Goal: Transaction & Acquisition: Purchase product/service

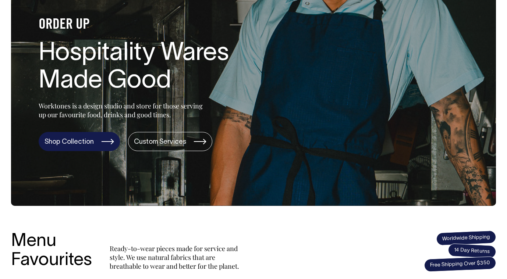
click at [75, 142] on link "Shop Collection" at bounding box center [79, 141] width 81 height 19
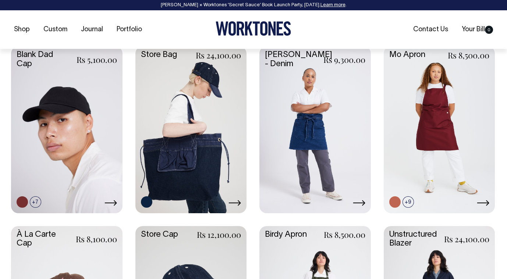
scroll to position [320, 0]
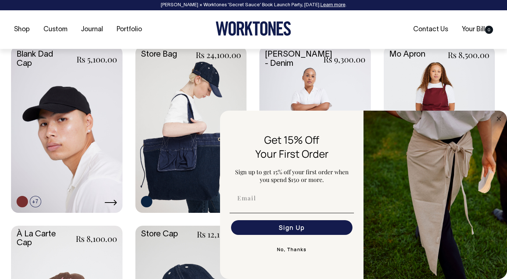
click at [284, 209] on div "FLYOUT Form" at bounding box center [291, 213] width 129 height 8
click at [286, 204] on input "Email" at bounding box center [291, 198] width 121 height 15
type input "sandrahill1@mac.com"
click at [298, 230] on button "Sign Up" at bounding box center [291, 227] width 121 height 15
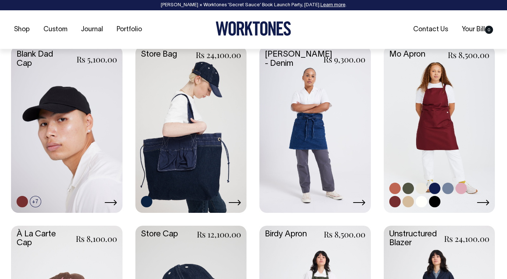
click at [446, 120] on link at bounding box center [439, 129] width 111 height 166
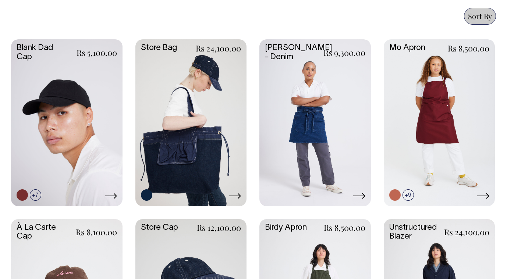
scroll to position [326, 0]
click at [315, 115] on link at bounding box center [314, 123] width 111 height 166
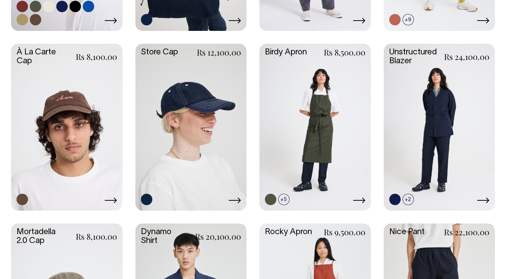
scroll to position [502, 0]
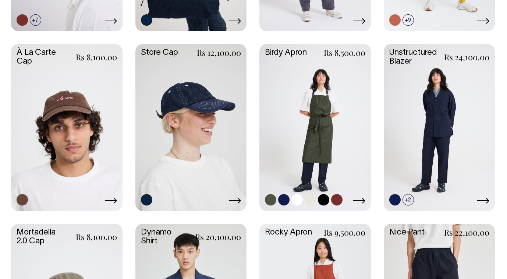
click at [326, 134] on link at bounding box center [314, 127] width 111 height 166
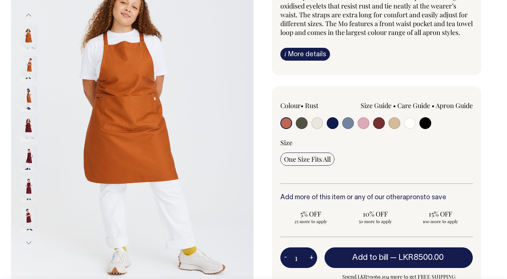
scroll to position [101, 0]
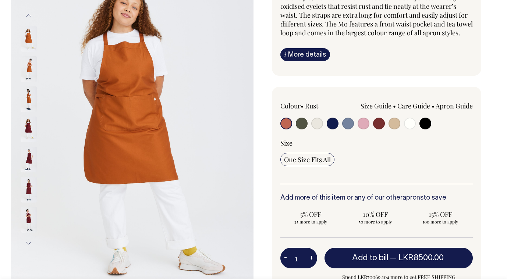
click at [31, 242] on button "Next" at bounding box center [28, 243] width 11 height 17
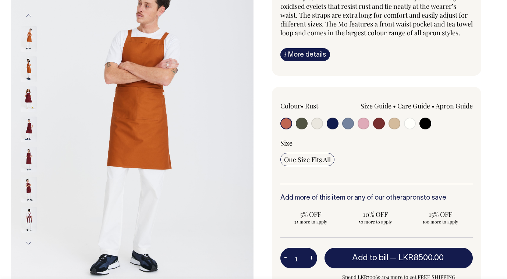
click at [30, 218] on img at bounding box center [29, 220] width 17 height 26
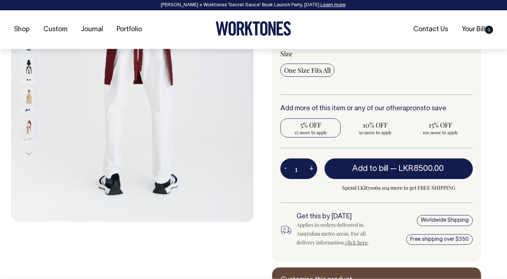
scroll to position [191, 0]
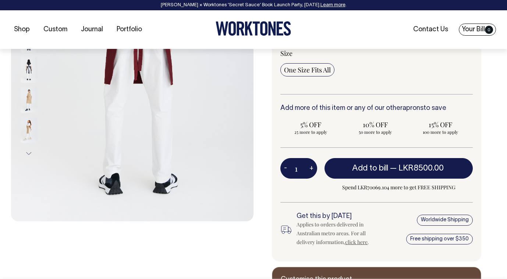
click at [472, 28] on link "Your Bill 0" at bounding box center [477, 30] width 37 height 12
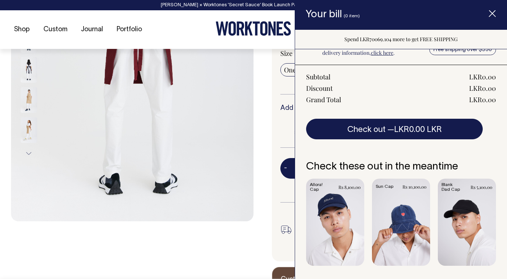
scroll to position [0, 0]
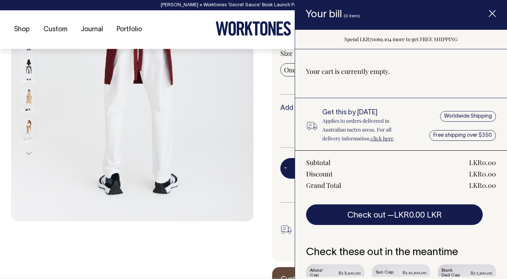
click at [493, 13] on line "Item added to your cart" at bounding box center [492, 14] width 6 height 6
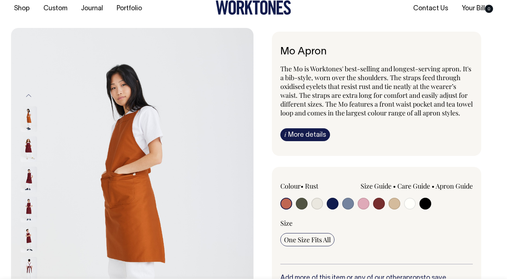
scroll to position [21, 0]
click at [300, 209] on input "radio" at bounding box center [302, 204] width 12 height 12
radio input "true"
select select "Olive"
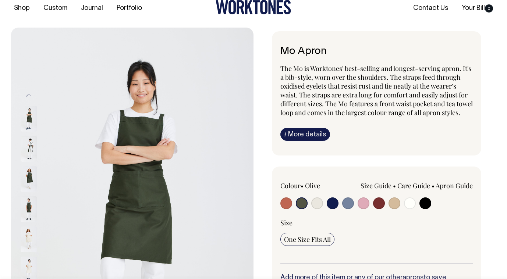
click at [332, 209] on input "radio" at bounding box center [333, 204] width 12 height 12
radio input "true"
select select "Dark Navy"
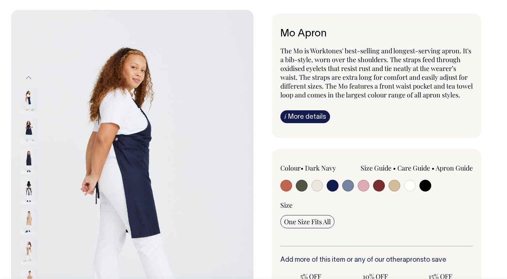
scroll to position [39, 0]
click at [363, 191] on input "radio" at bounding box center [364, 186] width 12 height 12
radio input "true"
select select "Pink"
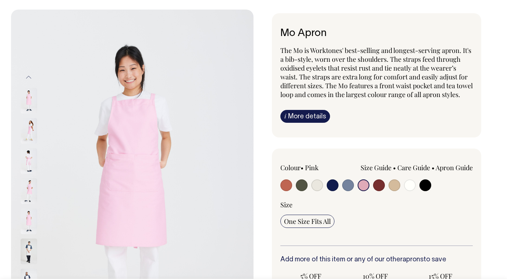
click at [350, 191] on input "radio" at bounding box center [348, 186] width 12 height 12
radio input "true"
select select "Blue/Grey"
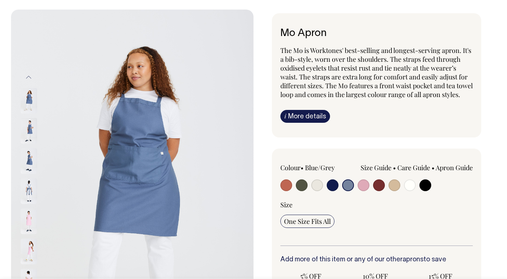
click at [333, 191] on input "radio" at bounding box center [333, 186] width 12 height 12
radio input "true"
select select "Dark Navy"
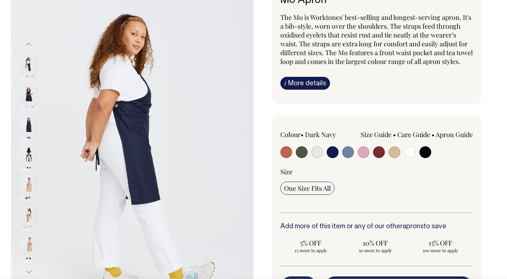
scroll to position [73, 0]
click at [406, 139] on link "Care Guide" at bounding box center [413, 134] width 33 height 9
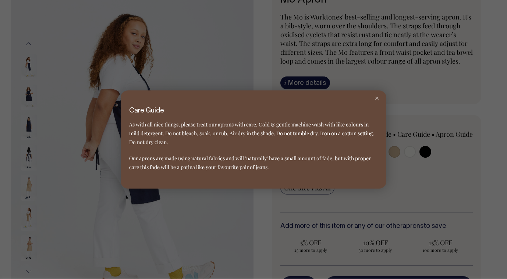
click at [376, 97] on icon at bounding box center [377, 99] width 4 height 4
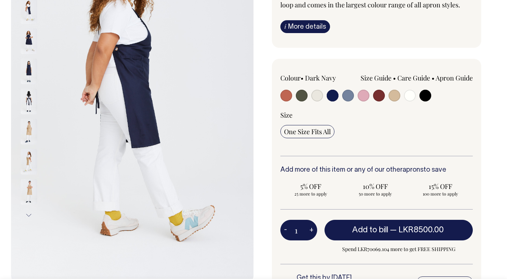
scroll to position [129, 0]
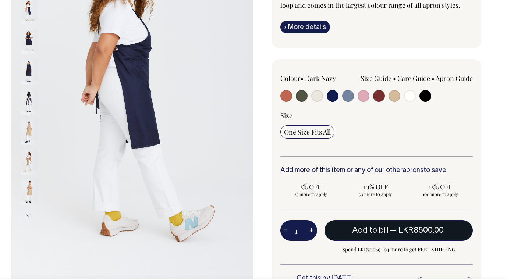
click at [379, 234] on span "Add to bill" at bounding box center [370, 230] width 36 height 7
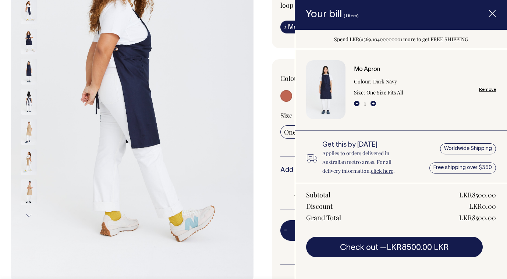
click at [492, 12] on icon "Item added to your cart" at bounding box center [492, 13] width 7 height 7
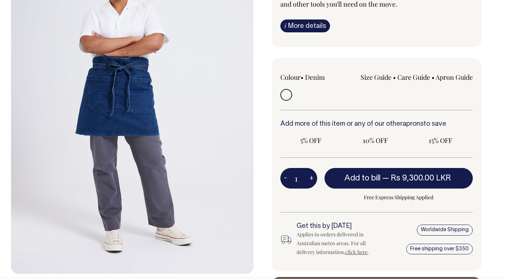
scroll to position [141, 0]
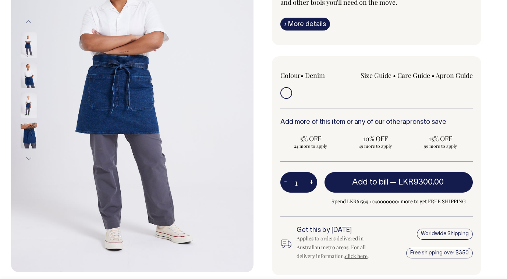
click at [31, 158] on button "Next" at bounding box center [28, 159] width 11 height 17
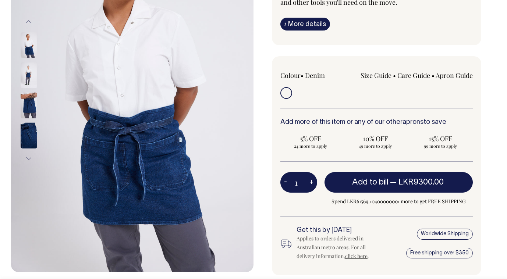
click at [31, 158] on button "Next" at bounding box center [28, 159] width 11 height 17
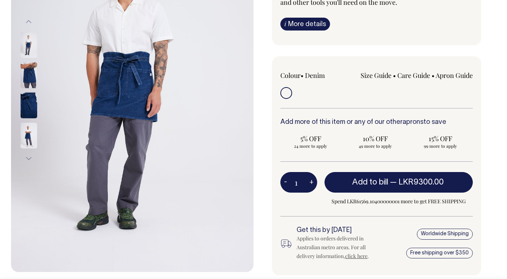
click at [31, 158] on button "Next" at bounding box center [28, 159] width 11 height 17
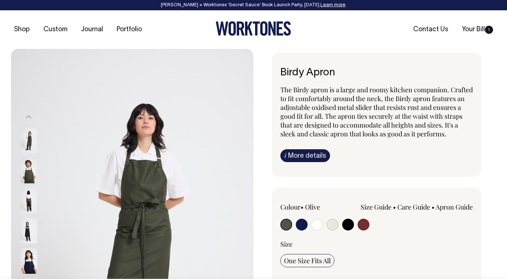
click at [29, 200] on img at bounding box center [29, 201] width 17 height 26
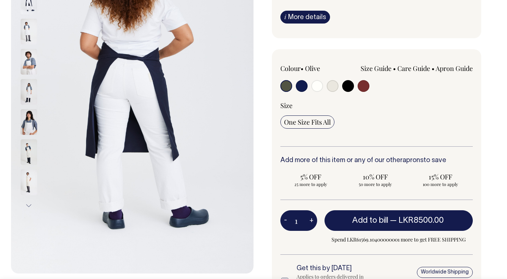
scroll to position [139, 0]
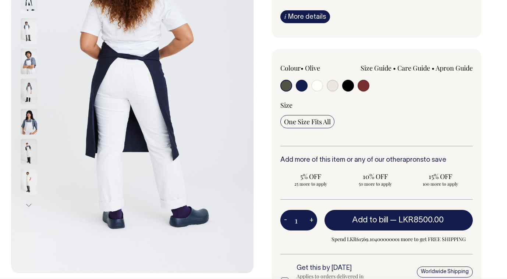
click at [334, 92] on input "radio" at bounding box center [333, 86] width 12 height 12
radio input "true"
select select "Natural"
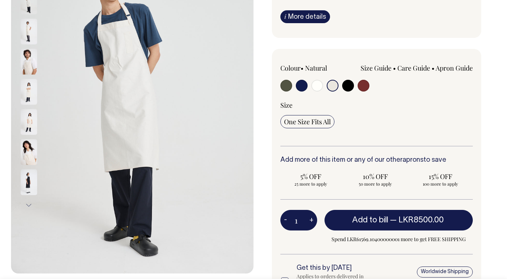
click at [301, 92] on input "radio" at bounding box center [302, 86] width 12 height 12
radio input "true"
select select "Dark Navy"
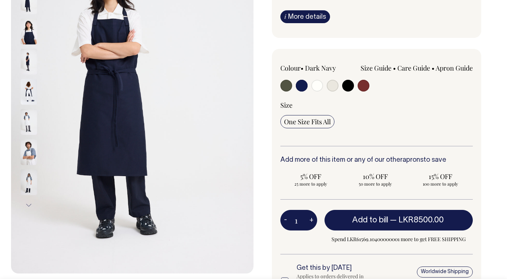
click at [290, 92] on input "radio" at bounding box center [286, 86] width 12 height 12
radio input "true"
select select "Olive"
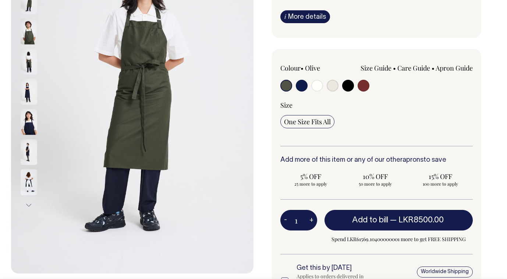
click at [346, 91] on input "radio" at bounding box center [348, 86] width 12 height 12
radio input "true"
select select "Black"
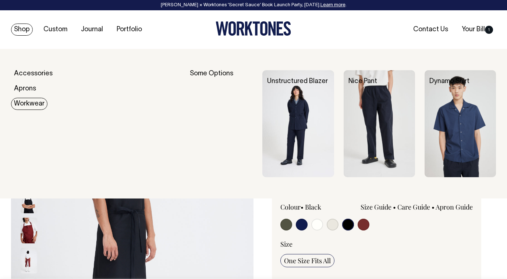
click at [36, 102] on link "Workwear" at bounding box center [29, 104] width 36 height 12
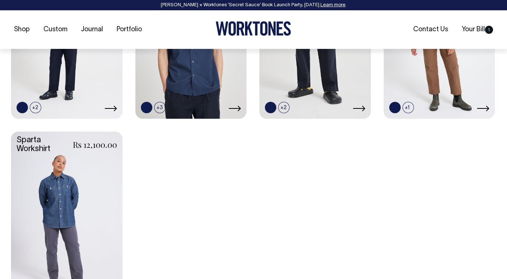
scroll to position [415, 0]
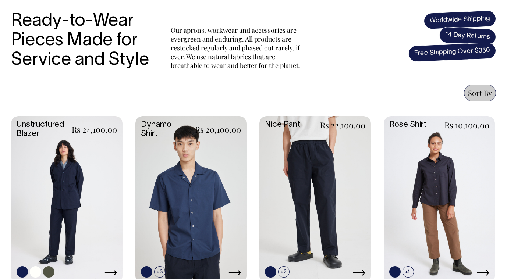
click at [59, 172] on link at bounding box center [66, 199] width 111 height 166
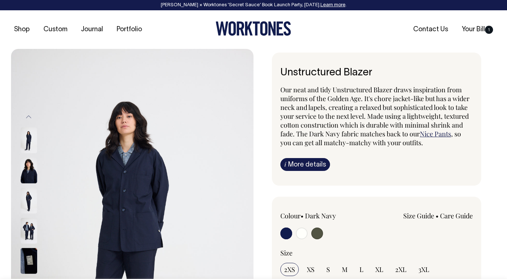
click at [28, 199] on img at bounding box center [29, 201] width 17 height 26
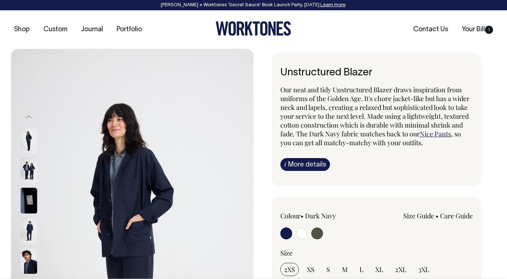
click at [30, 204] on img at bounding box center [29, 201] width 17 height 26
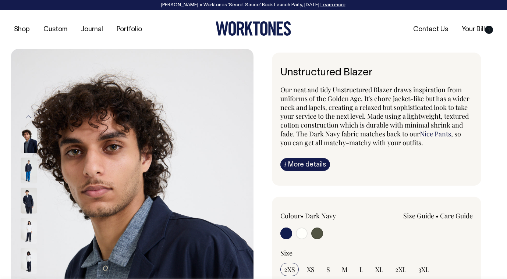
click at [30, 233] on img at bounding box center [29, 231] width 17 height 26
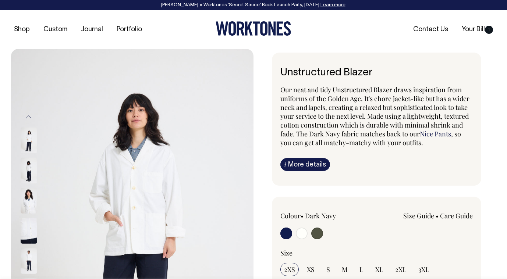
click at [30, 259] on img at bounding box center [29, 261] width 17 height 26
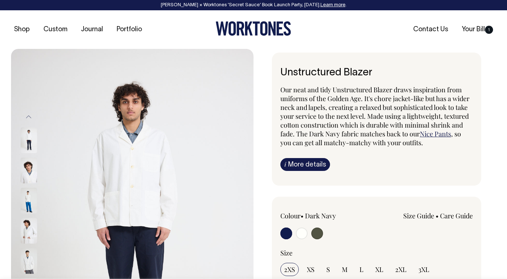
click at [25, 233] on img at bounding box center [29, 231] width 17 height 26
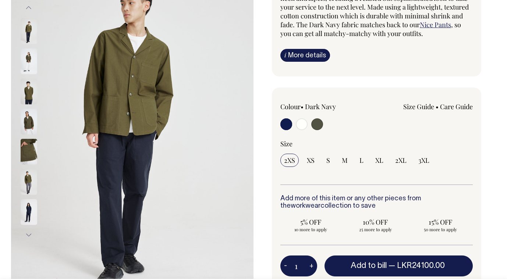
scroll to position [109, 0]
